Goal: Transaction & Acquisition: Subscribe to service/newsletter

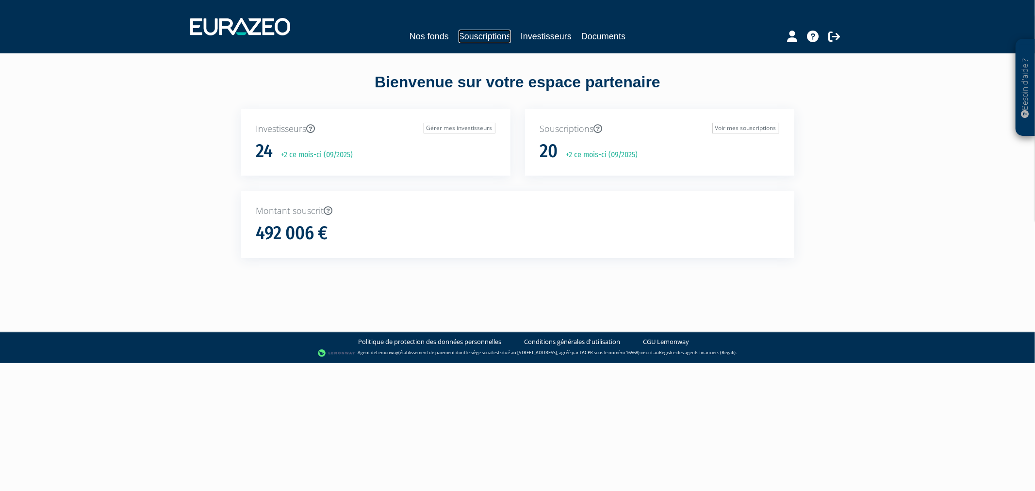
click at [483, 35] on link "Souscriptions" at bounding box center [484, 37] width 52 height 14
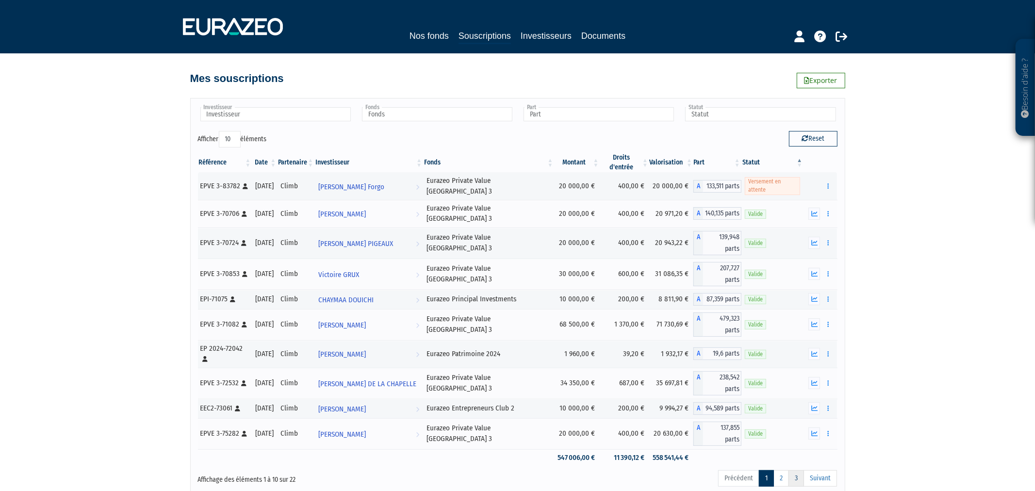
click at [792, 470] on link "3" at bounding box center [796, 478] width 16 height 16
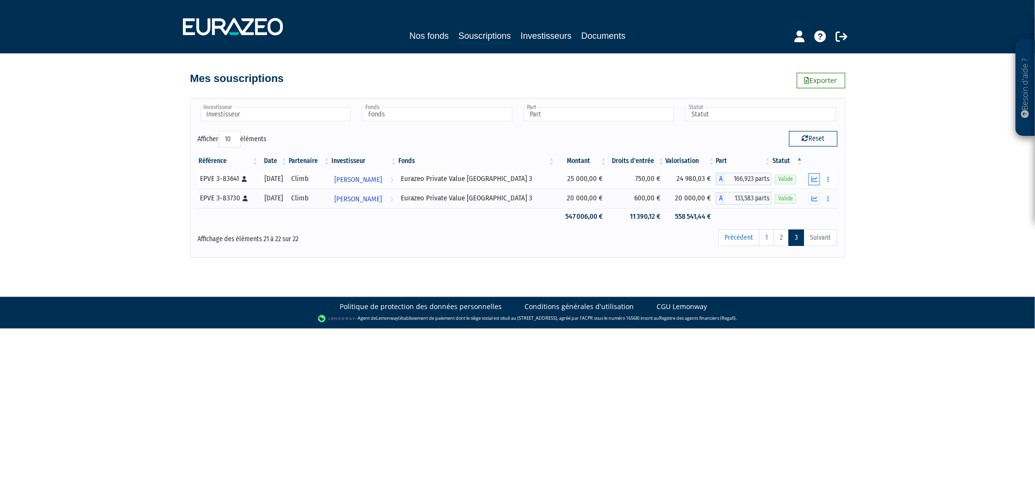
click at [814, 180] on icon "button" at bounding box center [814, 179] width 6 height 6
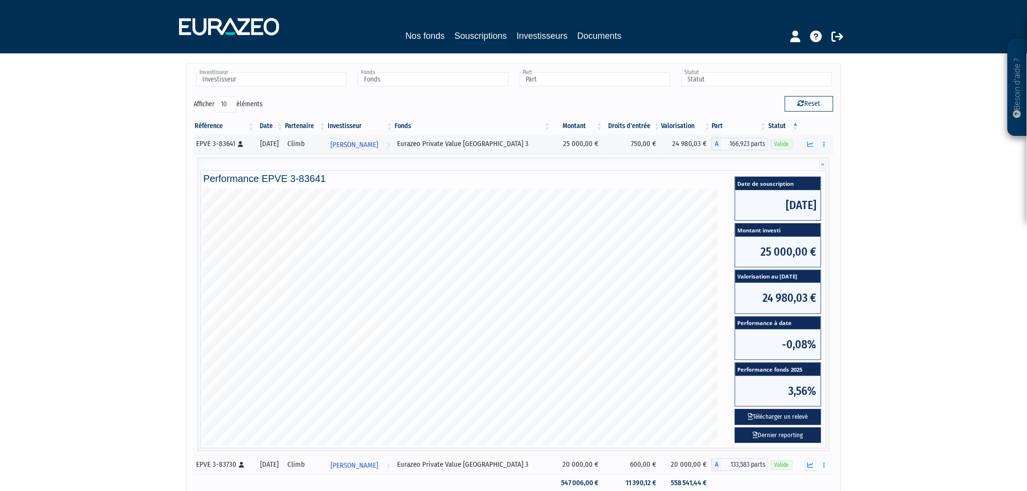
scroll to position [54, 0]
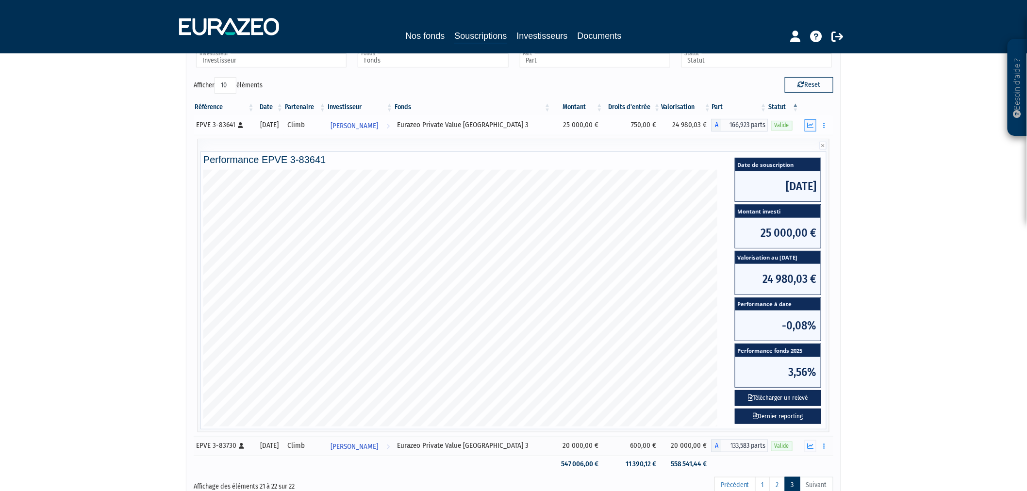
click at [809, 122] on icon "button" at bounding box center [810, 125] width 6 height 6
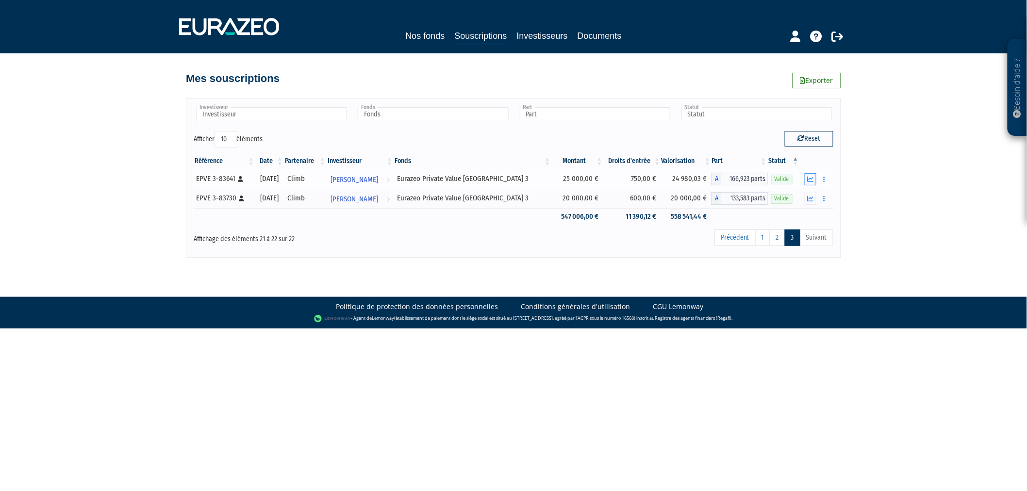
scroll to position [0, 0]
click at [814, 196] on icon "button" at bounding box center [814, 199] width 6 height 6
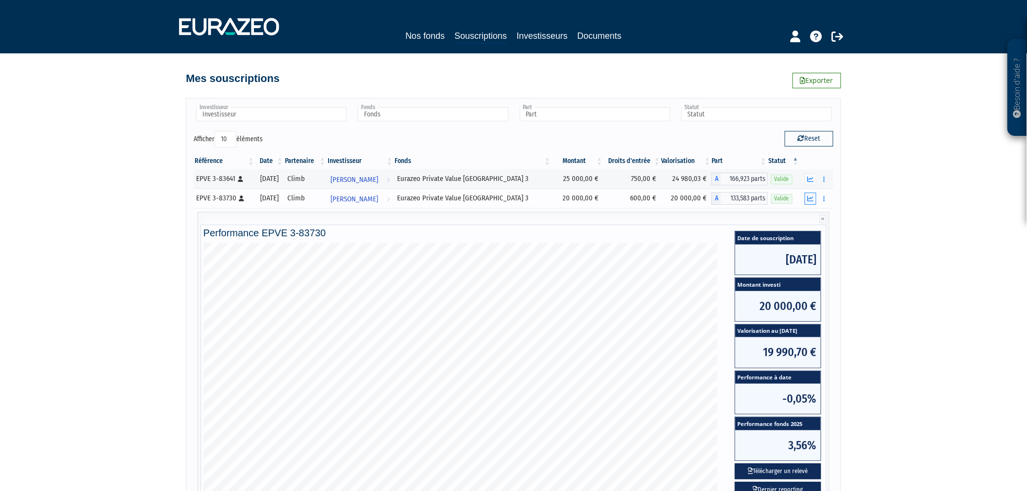
click at [811, 196] on icon "button" at bounding box center [810, 199] width 6 height 6
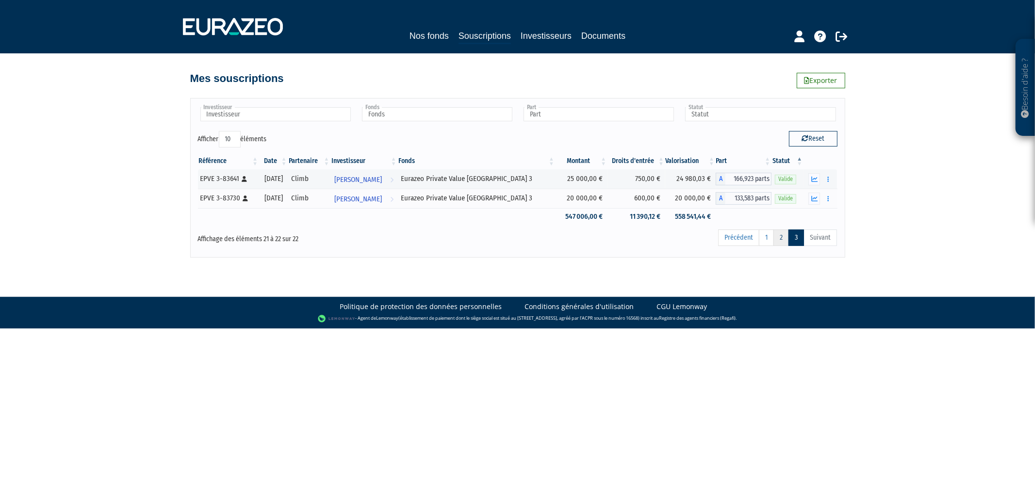
click at [783, 241] on link "2" at bounding box center [781, 237] width 16 height 16
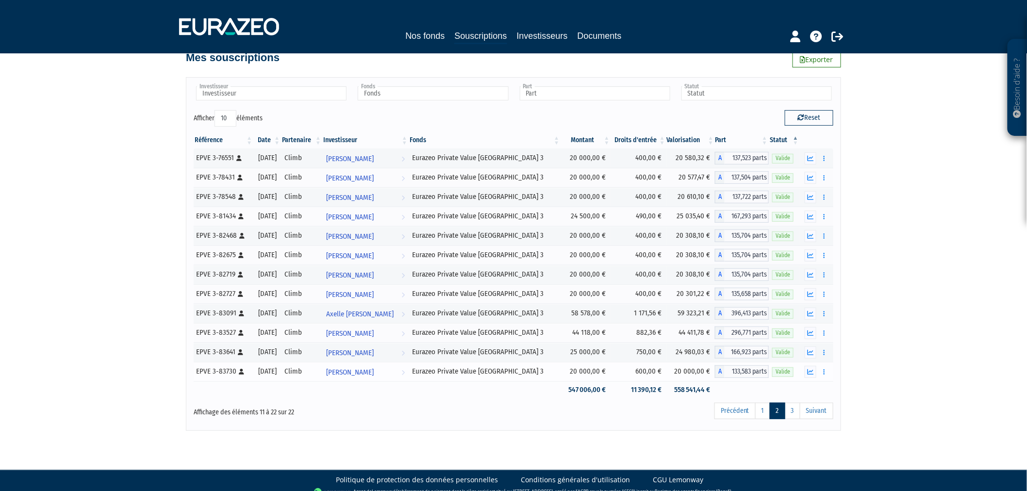
scroll to position [32, 0]
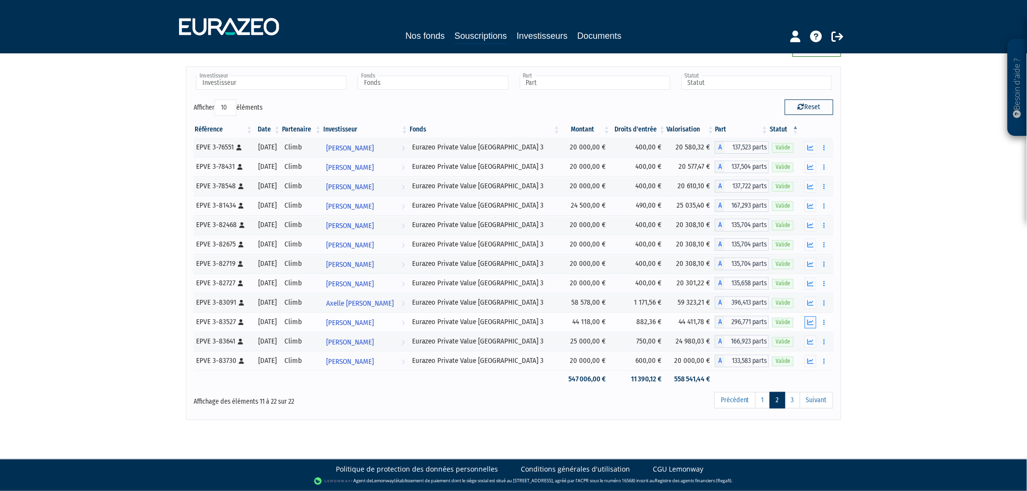
click at [813, 320] on icon "button" at bounding box center [810, 322] width 6 height 6
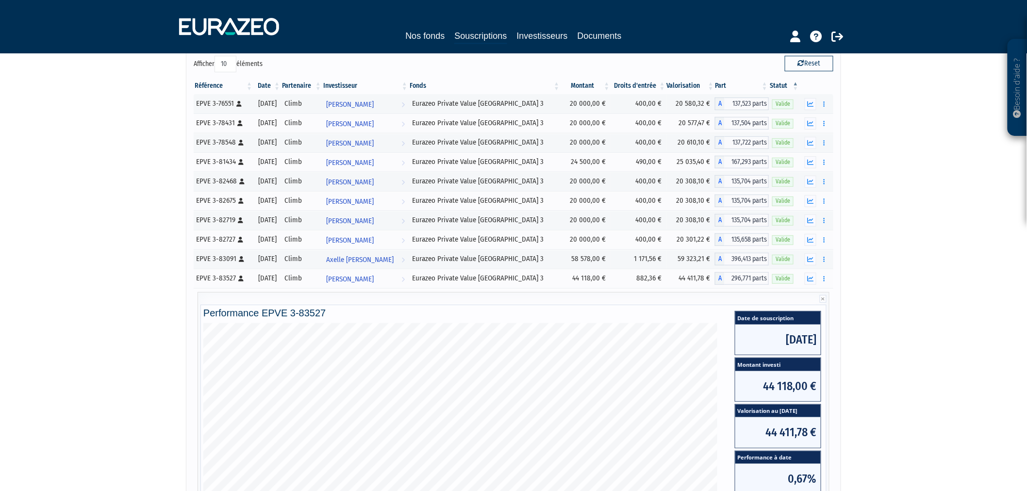
scroll to position [140, 0]
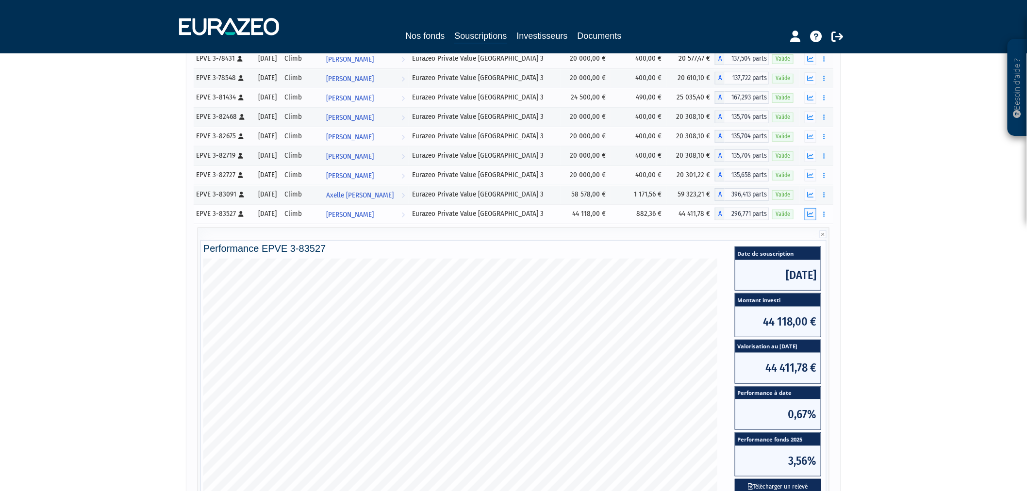
click at [809, 214] on icon "button" at bounding box center [810, 214] width 6 height 6
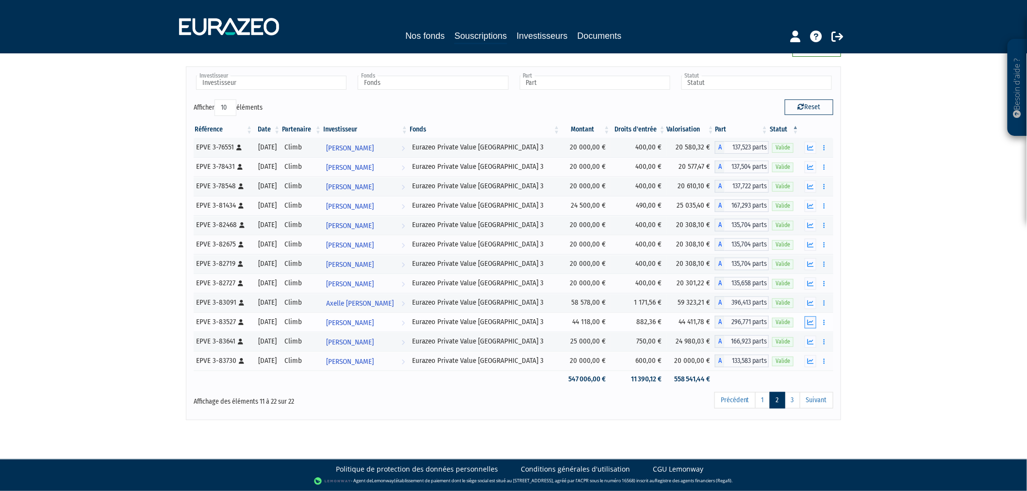
scroll to position [32, 0]
click at [811, 297] on button "button" at bounding box center [810, 303] width 12 height 12
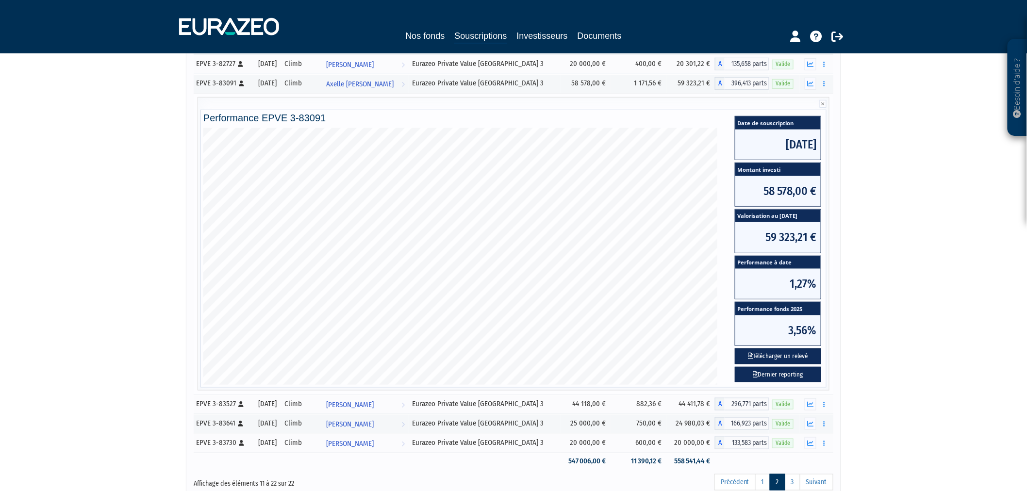
scroll to position [333, 0]
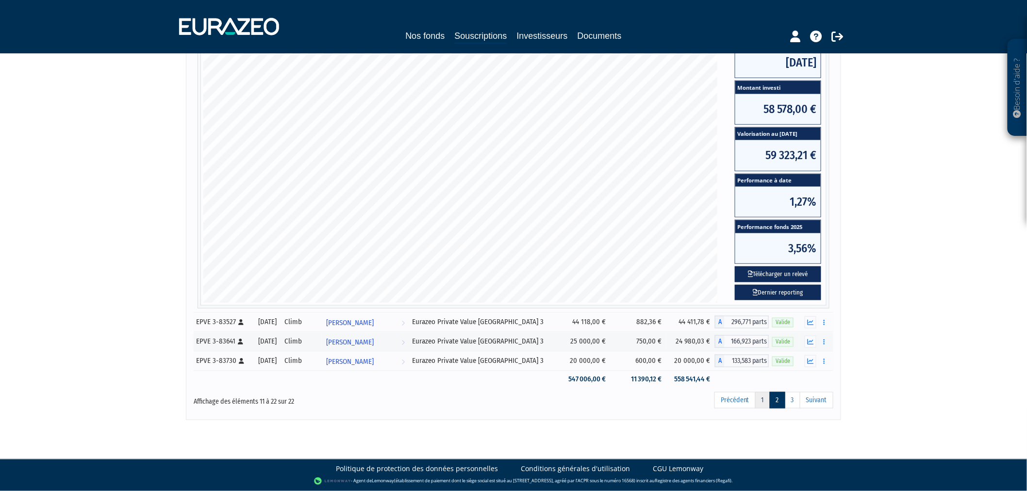
click at [760, 401] on link "1" at bounding box center [762, 400] width 15 height 16
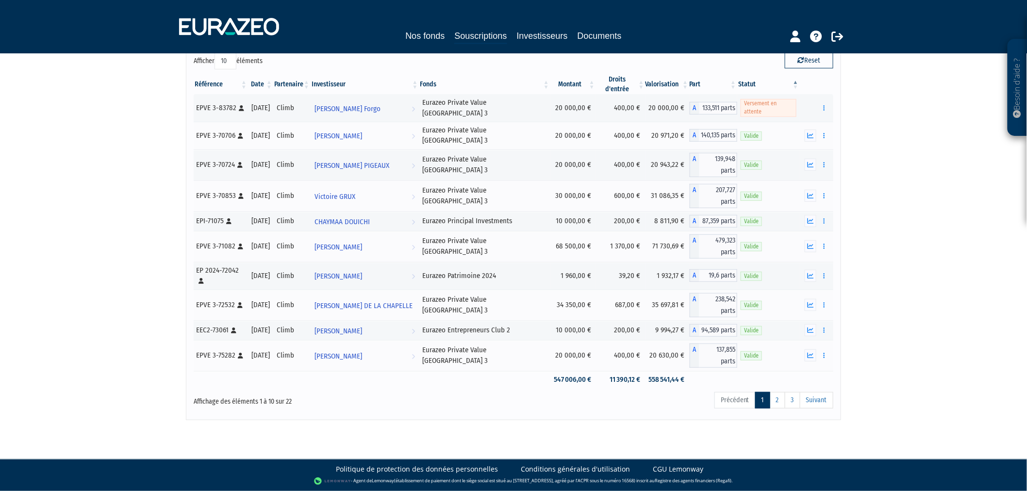
scroll to position [0, 0]
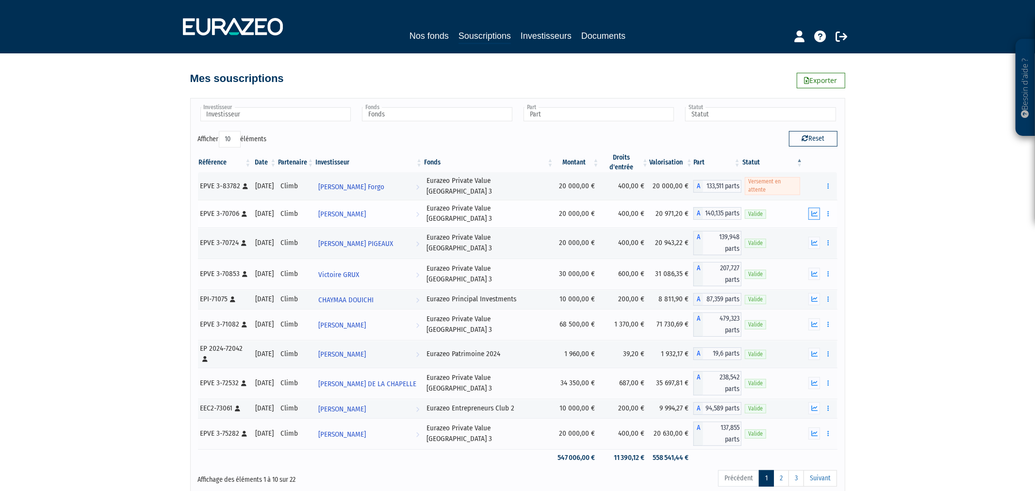
click at [814, 211] on icon "button" at bounding box center [814, 214] width 6 height 6
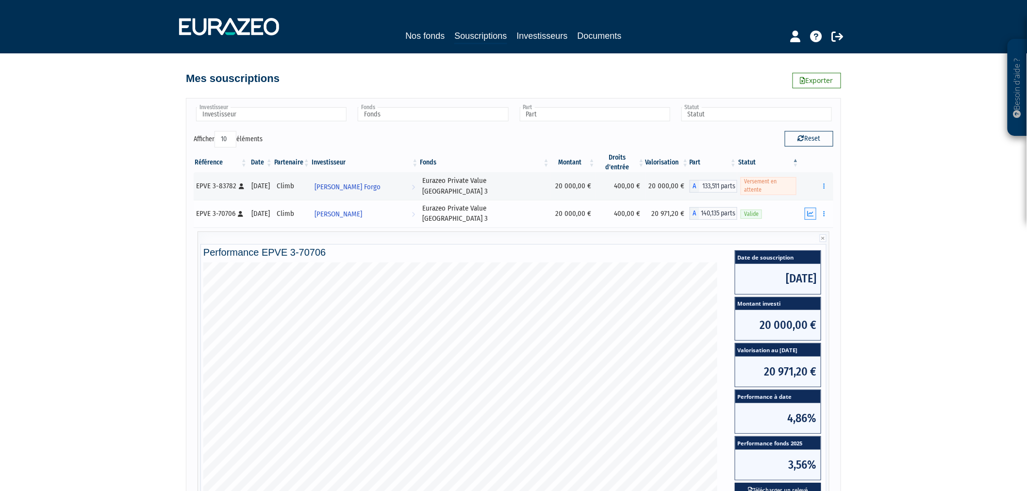
click at [807, 211] on icon "button" at bounding box center [810, 214] width 6 height 6
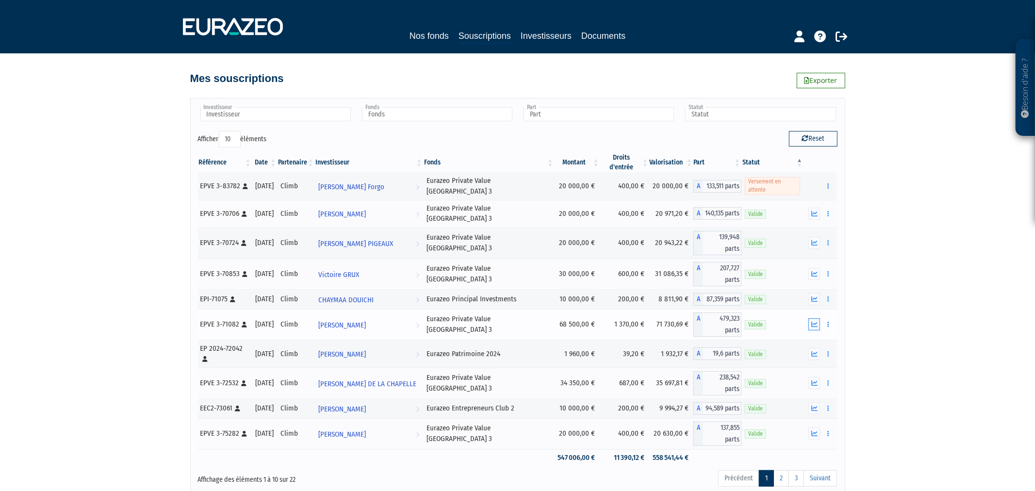
click at [812, 321] on icon "button" at bounding box center [814, 324] width 6 height 6
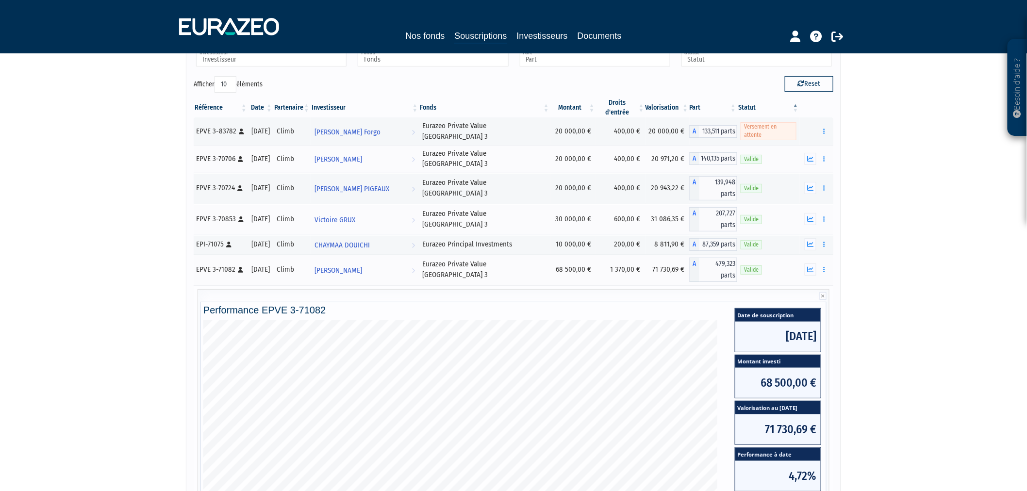
scroll to position [108, 0]
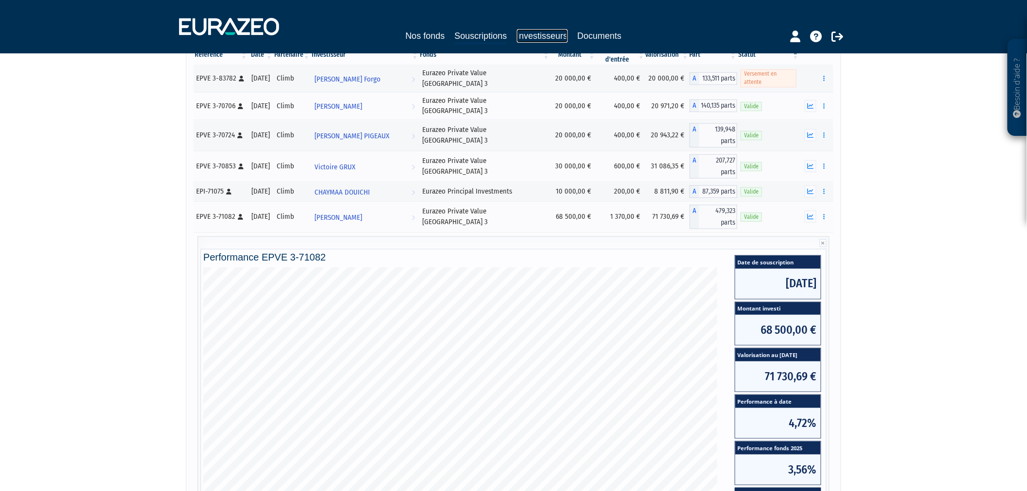
click at [535, 39] on link "Investisseurs" at bounding box center [542, 36] width 51 height 14
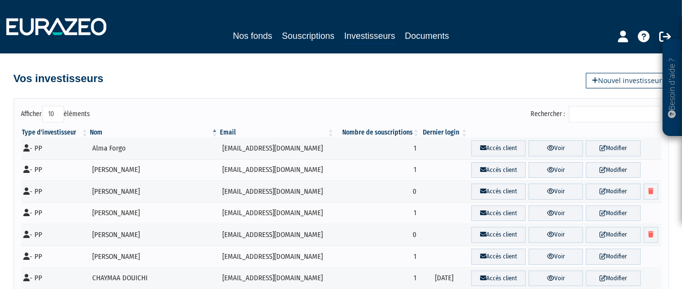
click at [485, 71] on div "Vos investisseurs Nouvel investisseur" at bounding box center [341, 73] width 655 height 21
click at [310, 32] on link "Souscriptions" at bounding box center [308, 36] width 52 height 14
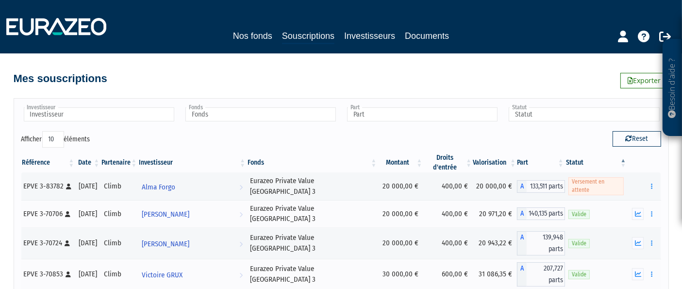
click at [338, 114] on div "Investisseur Alma Forgo Arnaud THIERRY Axelle DEFOSSE CAROLINE PICOT CHAYMAA DO…" at bounding box center [341, 118] width 654 height 25
click at [317, 42] on link "Souscriptions" at bounding box center [308, 36] width 52 height 15
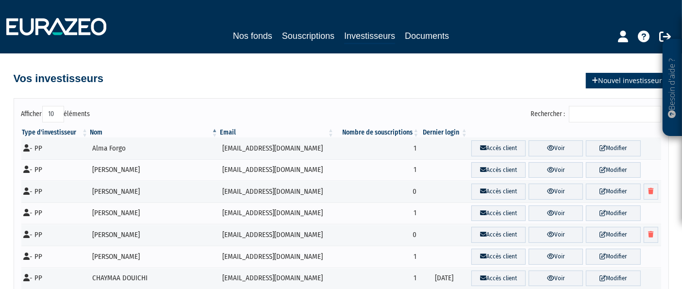
click at [602, 86] on link "Nouvel investisseur" at bounding box center [627, 81] width 83 height 16
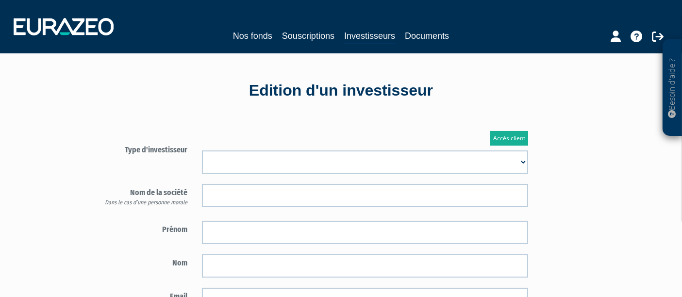
click at [280, 163] on select "Mr [PERSON_NAME] Société" at bounding box center [365, 161] width 326 height 23
select select "1"
click at [202, 150] on select "Mr [PERSON_NAME] Société" at bounding box center [365, 161] width 326 height 23
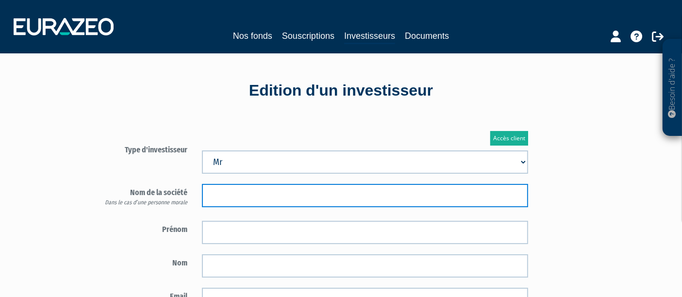
click at [270, 185] on input "text" at bounding box center [365, 195] width 326 height 23
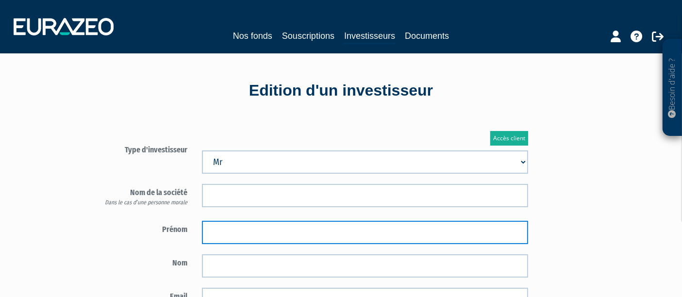
click at [268, 225] on input "text" at bounding box center [365, 232] width 326 height 23
type input "DAVID"
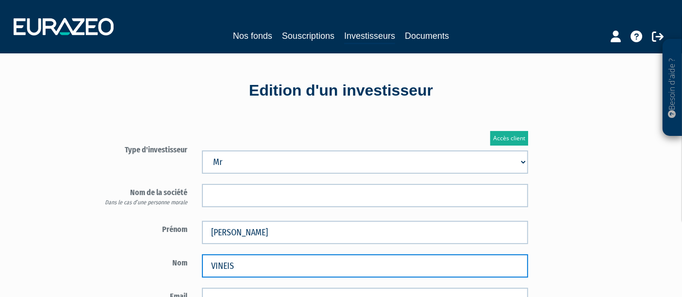
type input "VINEIS"
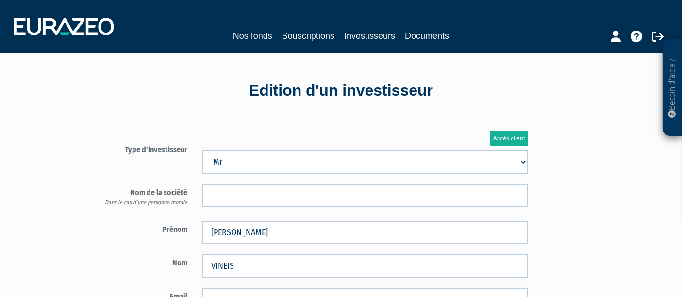
click at [555, 205] on div "Accès client Type d'investisseur Mr Mme Société" at bounding box center [366, 278] width 568 height 325
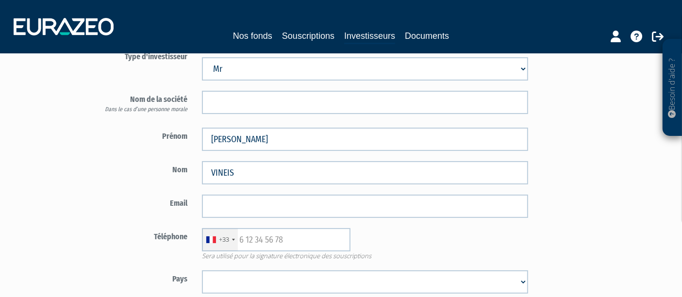
scroll to position [162, 0]
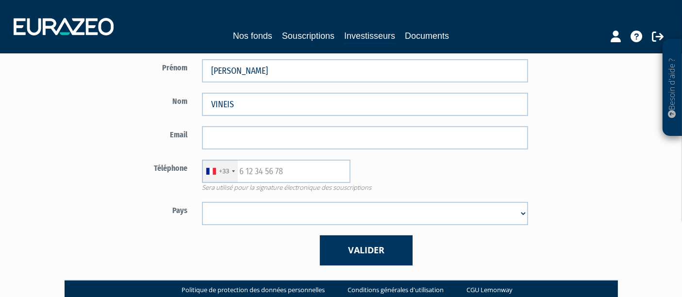
drag, startPoint x: 293, startPoint y: 149, endPoint x: 293, endPoint y: 158, distance: 8.7
click at [293, 153] on form "Type d'investisseur Mr Mme Société" at bounding box center [309, 123] width 454 height 286
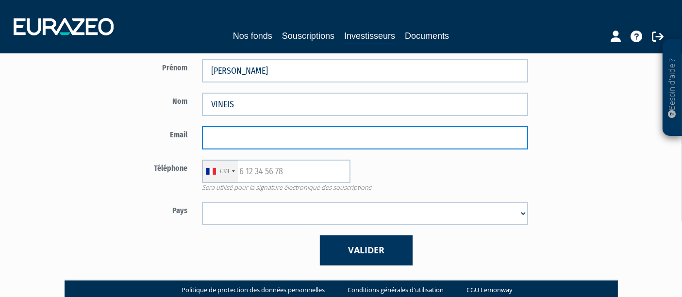
click at [297, 143] on input "email" at bounding box center [365, 137] width 326 height 23
click at [266, 133] on input "email" at bounding box center [365, 137] width 326 height 23
paste input "david.vineis@gmail.com"
type input "david.vineis@gmail.com"
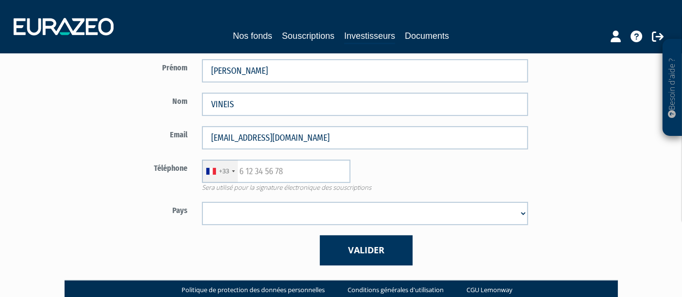
click at [163, 142] on div "Email david.vineis@gmail.com" at bounding box center [309, 137] width 454 height 23
click at [275, 172] on input "text" at bounding box center [276, 171] width 148 height 23
click at [256, 209] on select "Afghanistan Afrique du Sud Albanie Algérie Allemagne Andorre Angola Anguilla An…" at bounding box center [365, 213] width 326 height 23
click at [250, 212] on select "Afghanistan Afrique du Sud Albanie Algérie Allemagne Andorre Angola Anguilla An…" at bounding box center [365, 213] width 326 height 23
click at [246, 169] on input "text" at bounding box center [276, 171] width 148 height 23
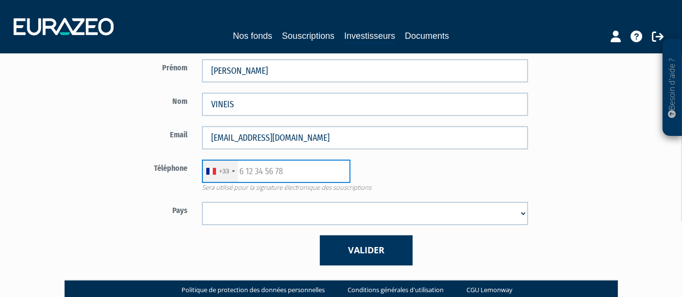
paste input "631348044"
type input "631348044"
click at [375, 168] on div "+33 France +33 Germany (Deutschland) +49 Switzerland (Schweiz) +41 Belgium (Bel…" at bounding box center [365, 171] width 341 height 23
click at [239, 208] on select "Afghanistan Afrique du Sud Albanie Algérie Allemagne Andorre Angola Anguilla An…" at bounding box center [365, 213] width 326 height 23
select select "75"
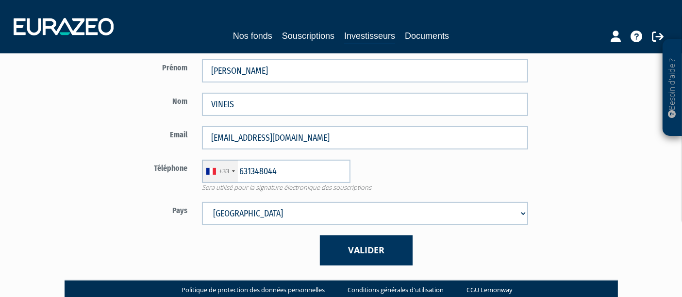
click at [202, 202] on select "Afghanistan Afrique du Sud Albanie Algérie Allemagne Andorre Angola Anguilla An…" at bounding box center [365, 213] width 326 height 23
click at [356, 276] on div "Accès client Type d'investisseur Mr Mme Société Prénom DAVID Nom VINEIS Email" at bounding box center [295, 117] width 426 height 325
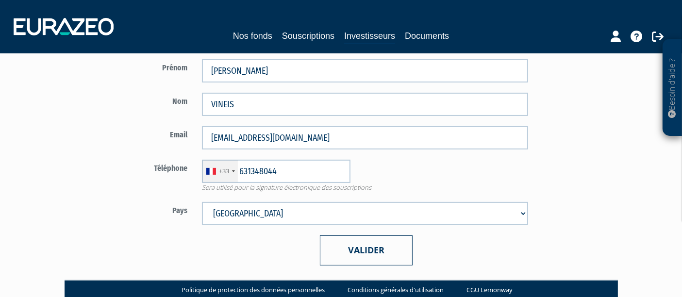
click at [357, 254] on button "Valider" at bounding box center [366, 250] width 93 height 30
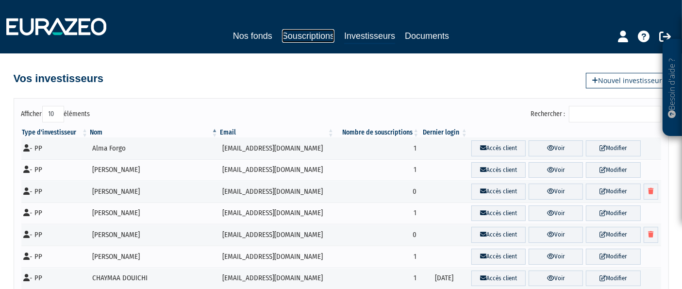
click at [323, 39] on link "Souscriptions" at bounding box center [308, 36] width 52 height 14
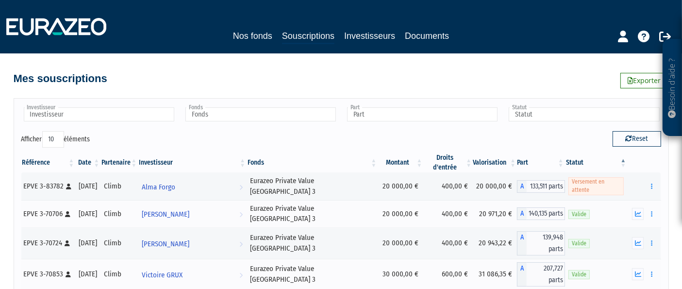
click at [242, 27] on div "Nos fonds Souscriptions Investisseurs Documents" at bounding box center [341, 27] width 684 height 36
click at [244, 34] on link "Nos fonds" at bounding box center [252, 36] width 39 height 14
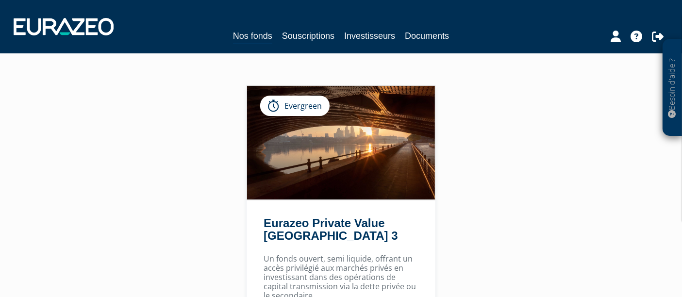
scroll to position [108, 0]
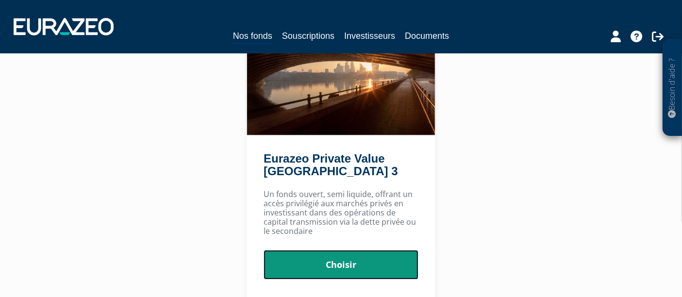
click at [348, 271] on link "Choisir" at bounding box center [340, 265] width 155 height 30
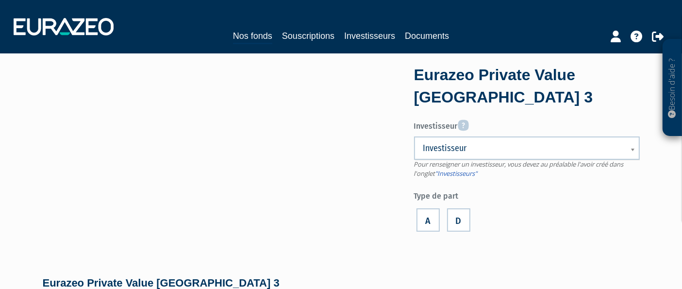
click at [452, 153] on link "Investisseur" at bounding box center [527, 147] width 226 height 23
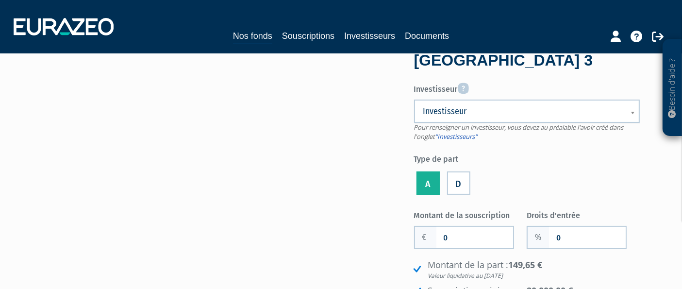
scroll to position [54, 0]
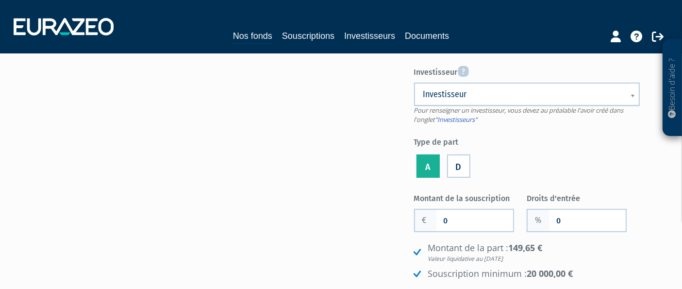
click at [466, 91] on span "Investisseur" at bounding box center [520, 94] width 195 height 12
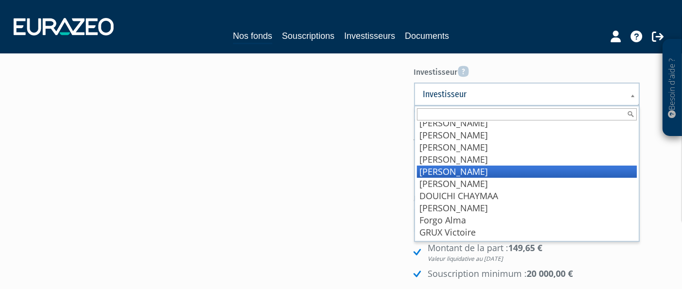
scroll to position [186, 0]
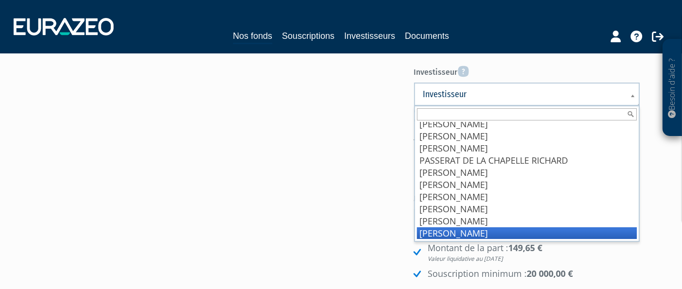
click at [462, 231] on li "[PERSON_NAME]" at bounding box center [527, 233] width 220 height 12
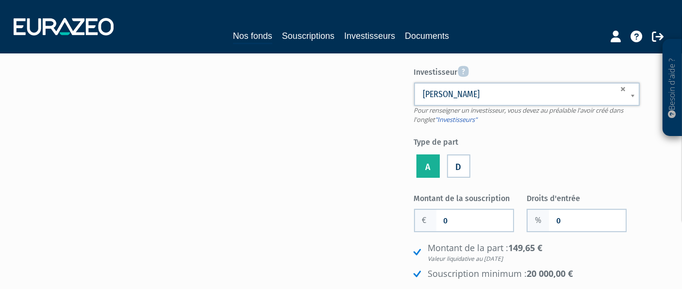
click at [461, 219] on input "0" at bounding box center [474, 220] width 77 height 21
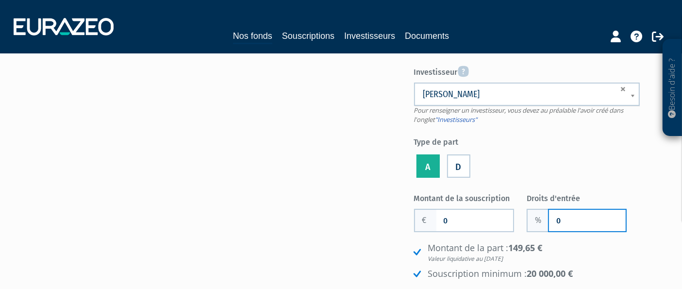
click at [554, 215] on input "0" at bounding box center [587, 220] width 77 height 21
type input "3"
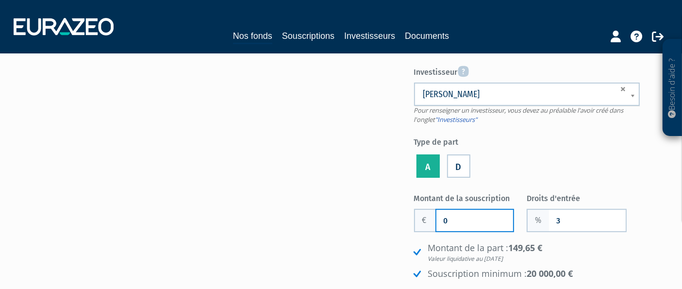
click at [466, 212] on input "0" at bounding box center [474, 220] width 77 height 21
click at [529, 165] on ul "A D" at bounding box center [527, 166] width 226 height 28
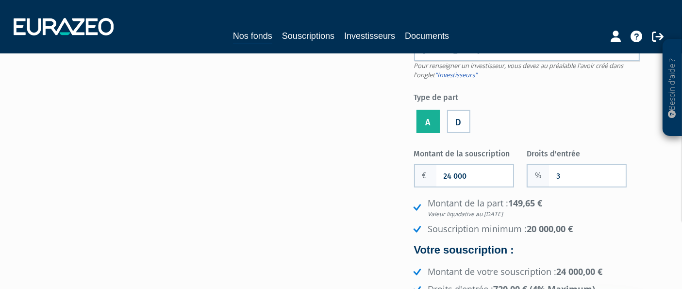
scroll to position [162, 0]
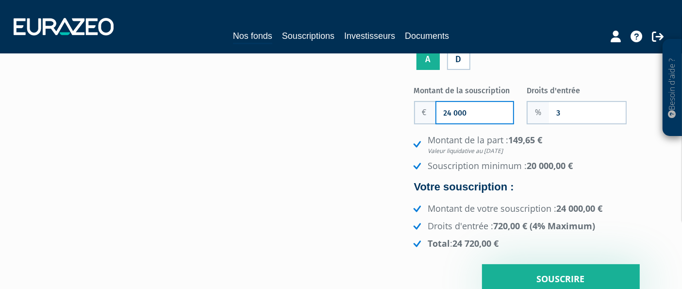
click at [454, 110] on input "24 000" at bounding box center [474, 112] width 77 height 21
click at [583, 136] on li "Montant de la part : 149,65 € Valeur liquidative au [DATE]" at bounding box center [525, 144] width 228 height 21
click at [456, 111] on input "24 200" at bounding box center [474, 112] width 77 height 21
click at [597, 141] on li "Montant de la part : 149,65 € Valeur liquidative au [DATE]" at bounding box center [525, 144] width 228 height 21
click at [458, 110] on input "24 230" at bounding box center [474, 112] width 77 height 21
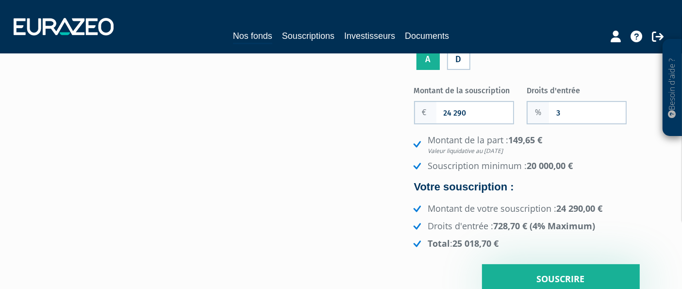
click at [622, 145] on li "Montant de la part : 149,65 € Valeur liquidative au [DATE]" at bounding box center [525, 144] width 228 height 21
click at [458, 111] on input "24 290" at bounding box center [474, 112] width 77 height 21
click at [587, 140] on li "Montant de la part : 149,65 € Valeur liquidative au [DATE]" at bounding box center [525, 144] width 228 height 21
click at [457, 110] on input "24 280" at bounding box center [474, 112] width 77 height 21
type input "24 270"
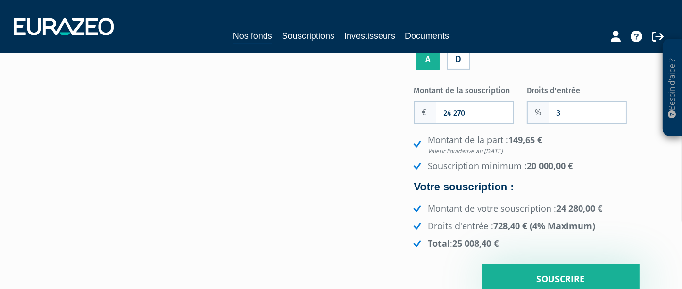
click at [611, 175] on div "Montant de la part : 149,65 € Valeur liquidative au [DATE] Souscription minimum…" at bounding box center [527, 191] width 226 height 115
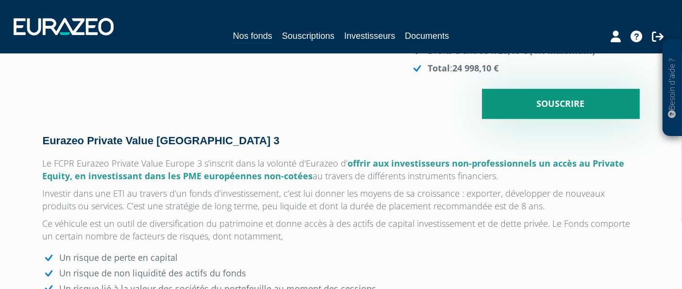
scroll to position [323, 0]
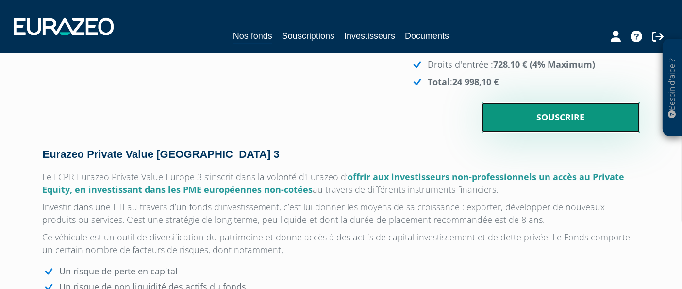
click at [555, 130] on input "Souscrire" at bounding box center [561, 117] width 158 height 30
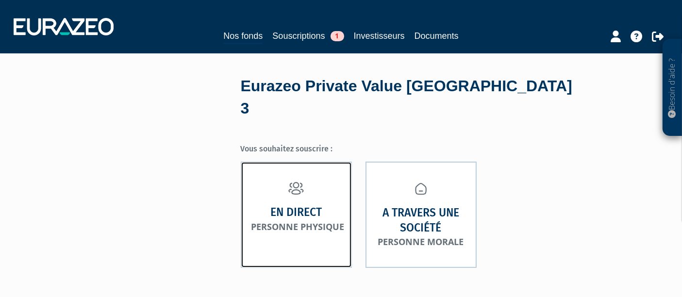
click at [327, 172] on link "En direct Personne physique" at bounding box center [296, 215] width 111 height 106
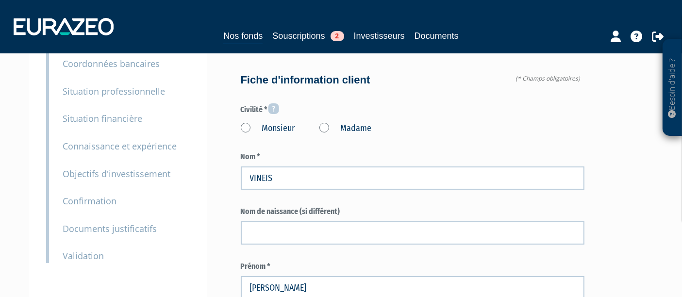
scroll to position [108, 0]
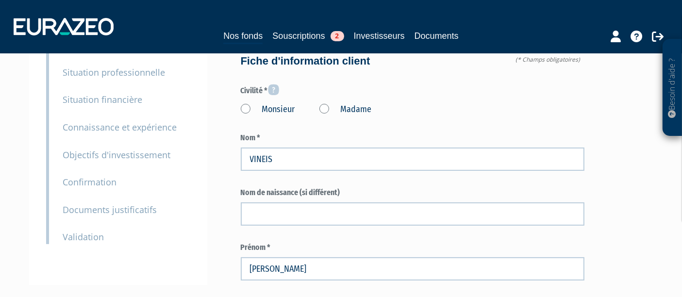
click at [243, 103] on label "Monsieur" at bounding box center [268, 109] width 54 height 13
click at [0, 0] on input "Monsieur" at bounding box center [0, 0] width 0 height 0
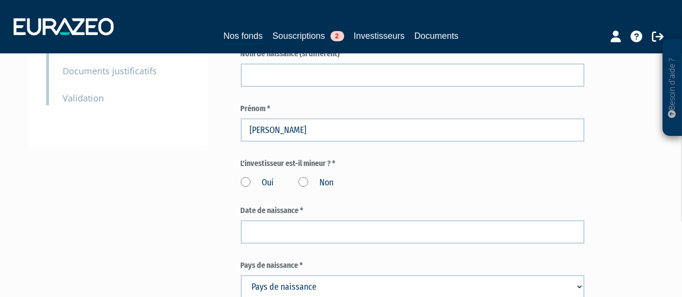
scroll to position [269, 0]
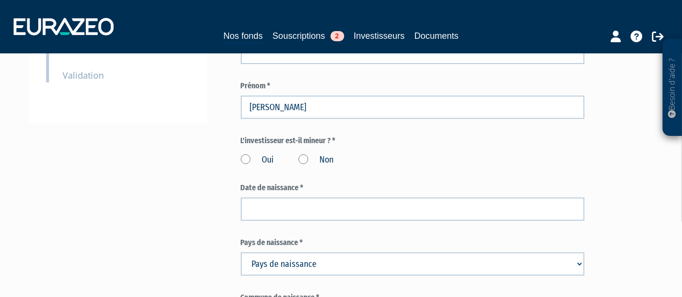
click at [299, 154] on label "Non" at bounding box center [315, 160] width 35 height 13
click at [0, 0] on input "Non" at bounding box center [0, 0] width 0 height 0
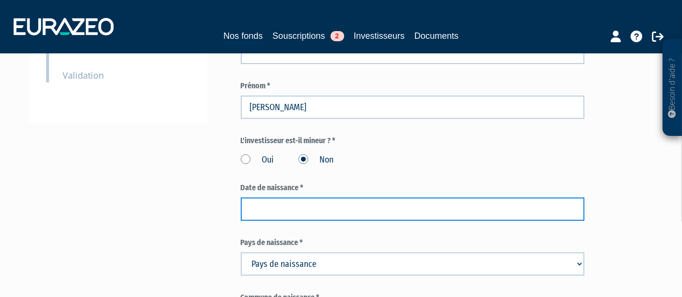
click at [302, 197] on input at bounding box center [412, 208] width 343 height 23
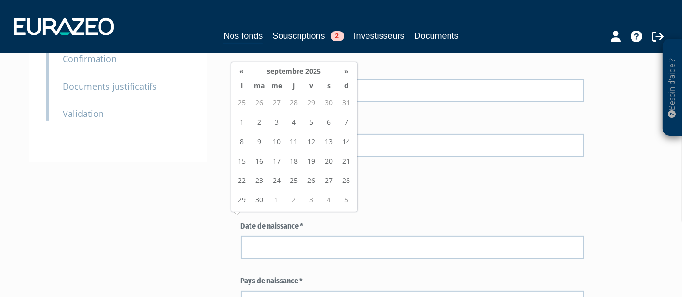
scroll to position [215, 0]
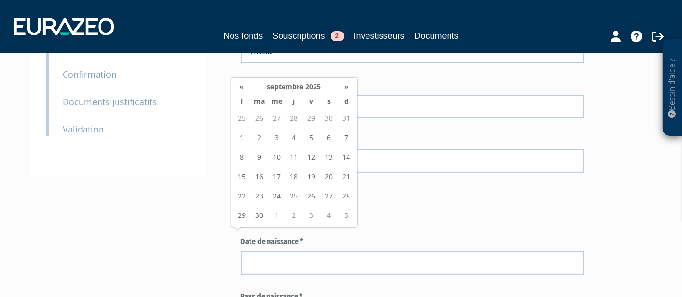
drag, startPoint x: 425, startPoint y: 168, endPoint x: 406, endPoint y: 170, distance: 19.5
click at [425, 189] on label "L'investisseur est-il mineur ? *" at bounding box center [412, 194] width 343 height 11
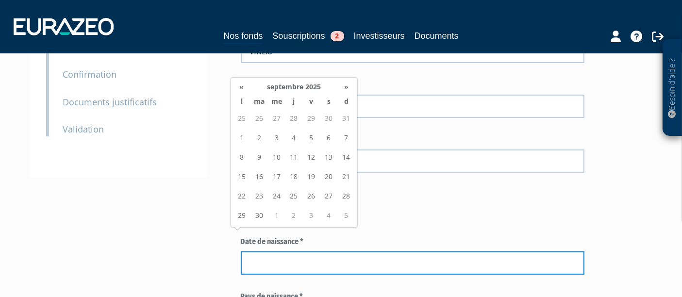
click at [293, 251] on input at bounding box center [412, 262] width 343 height 23
type input "15/02/1974"
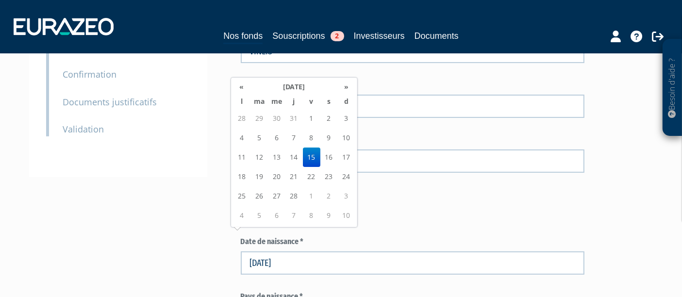
click at [314, 162] on td "15" at bounding box center [311, 156] width 17 height 19
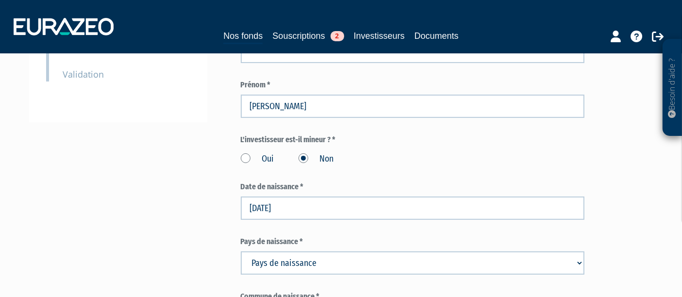
scroll to position [377, 0]
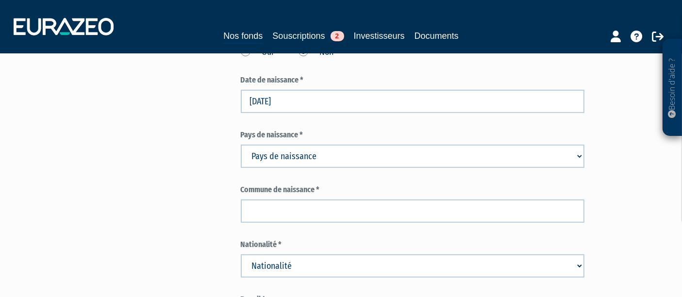
click at [301, 145] on select "Pays de naissance Afghanistan Afrique du Sud Albanie Algérie Allemagne Andorre" at bounding box center [412, 156] width 343 height 23
select select "75"
click at [241, 145] on select "Pays de naissance Afghanistan Afrique du Sud Albanie Algérie Allemagne Andorre" at bounding box center [412, 156] width 343 height 23
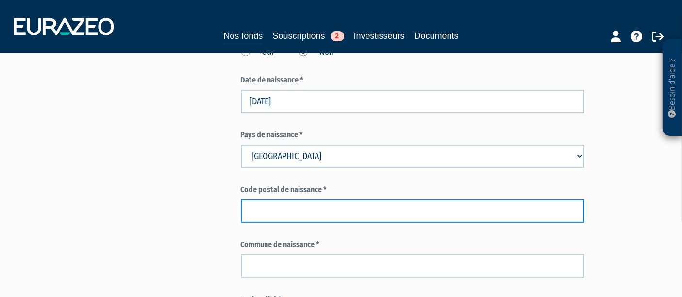
click at [283, 199] on input "text" at bounding box center [412, 210] width 343 height 23
click at [363, 199] on input "text" at bounding box center [412, 210] width 343 height 23
type input "38000"
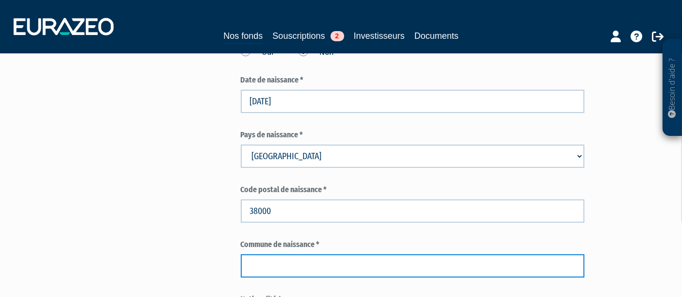
click at [262, 254] on input "text" at bounding box center [412, 265] width 343 height 23
type input "GRENOBLE"
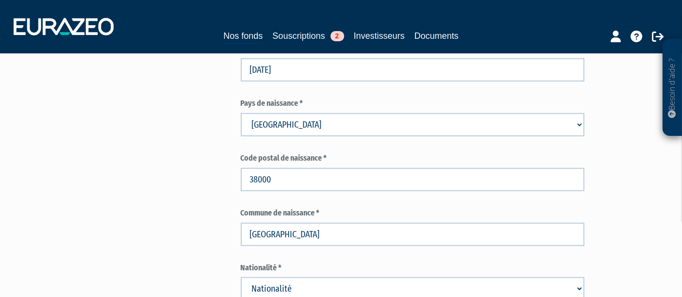
scroll to position [431, 0]
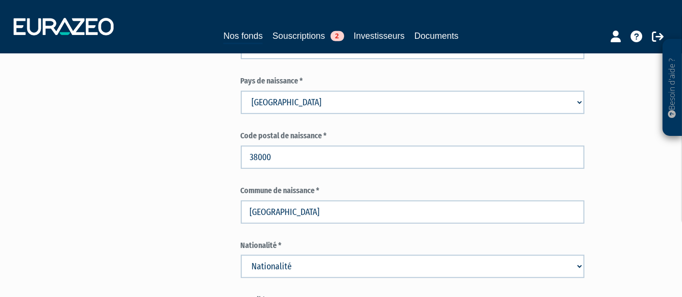
click at [267, 255] on select "Nationalité Afghanistan Afrique du Sud Albanie Algérie Allemagne Andorre" at bounding box center [412, 266] width 343 height 23
select select "75"
click at [241, 255] on select "Nationalité Afghanistan Afrique du Sud Albanie Algérie Allemagne Andorre" at bounding box center [412, 266] width 343 height 23
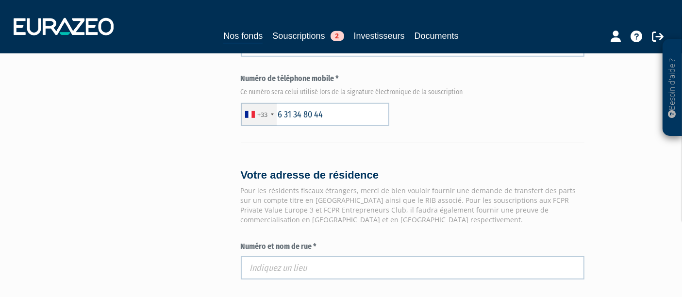
scroll to position [754, 0]
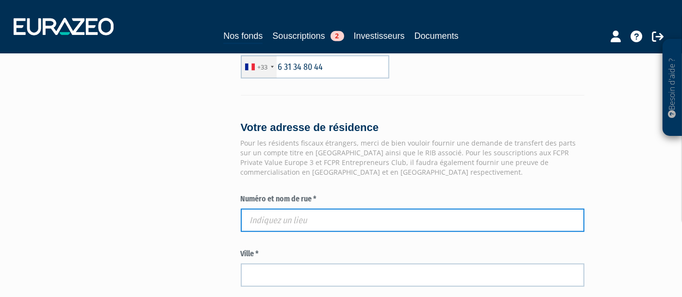
click at [335, 209] on input "text" at bounding box center [412, 220] width 343 height 23
paste input "23 RUE JULES LEBOCEY 10000 TROYES"
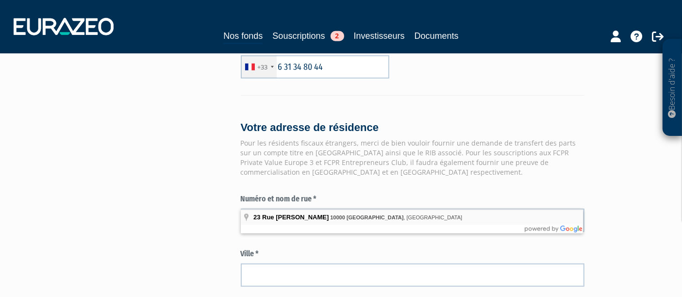
type input "23 Rue Jules Lebocey, 10000 Troyes, France"
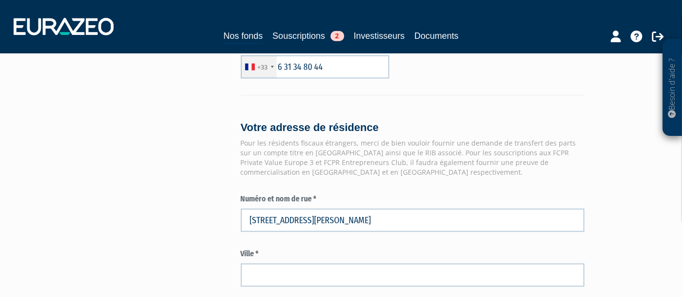
type input "Troyes"
type input "10000"
type input "23 Rue Jules Lebocey"
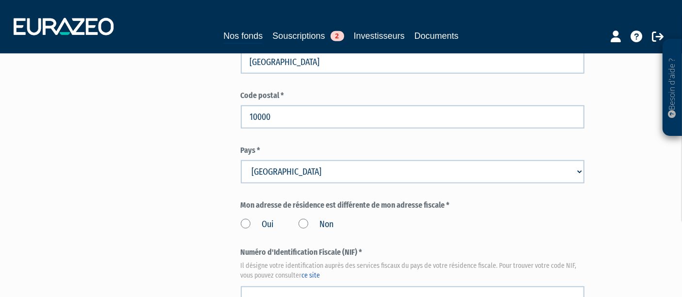
scroll to position [970, 0]
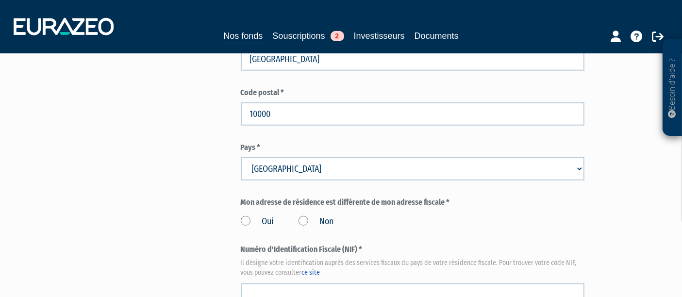
click at [303, 215] on label "Non" at bounding box center [315, 221] width 35 height 13
click at [0, 0] on input "Non" at bounding box center [0, 0] width 0 height 0
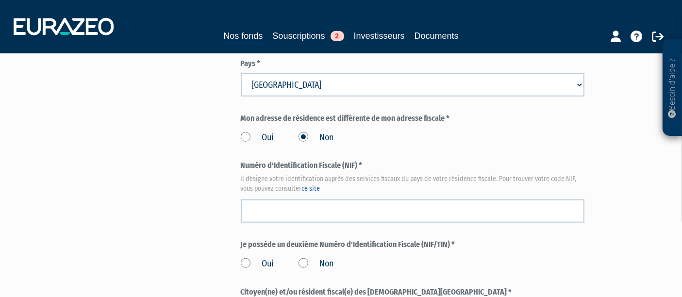
scroll to position [1078, 0]
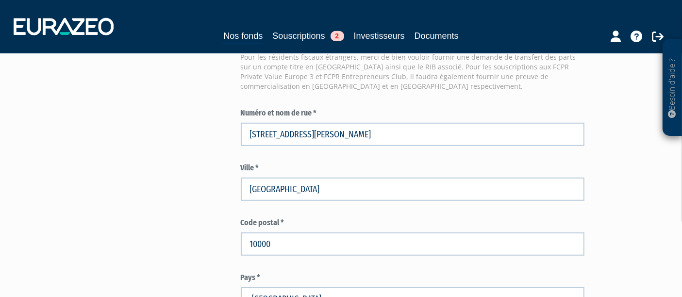
scroll to position [592, 0]
